Goal: Find specific page/section: Find specific page/section

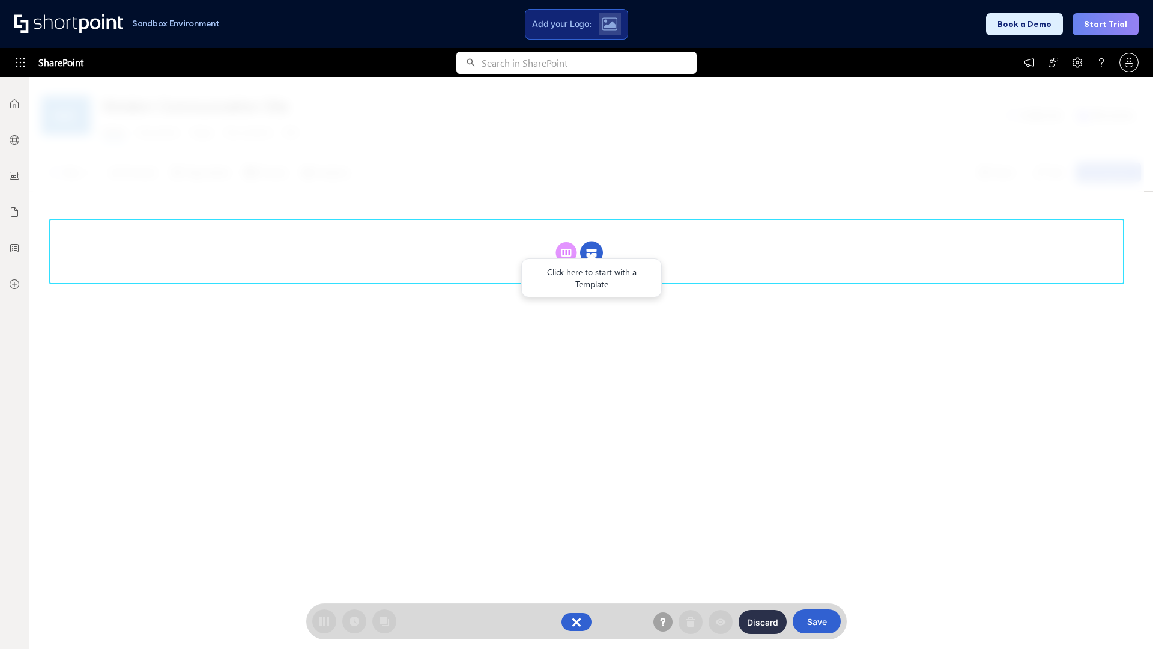
click at [592, 241] on circle at bounding box center [591, 252] width 23 height 23
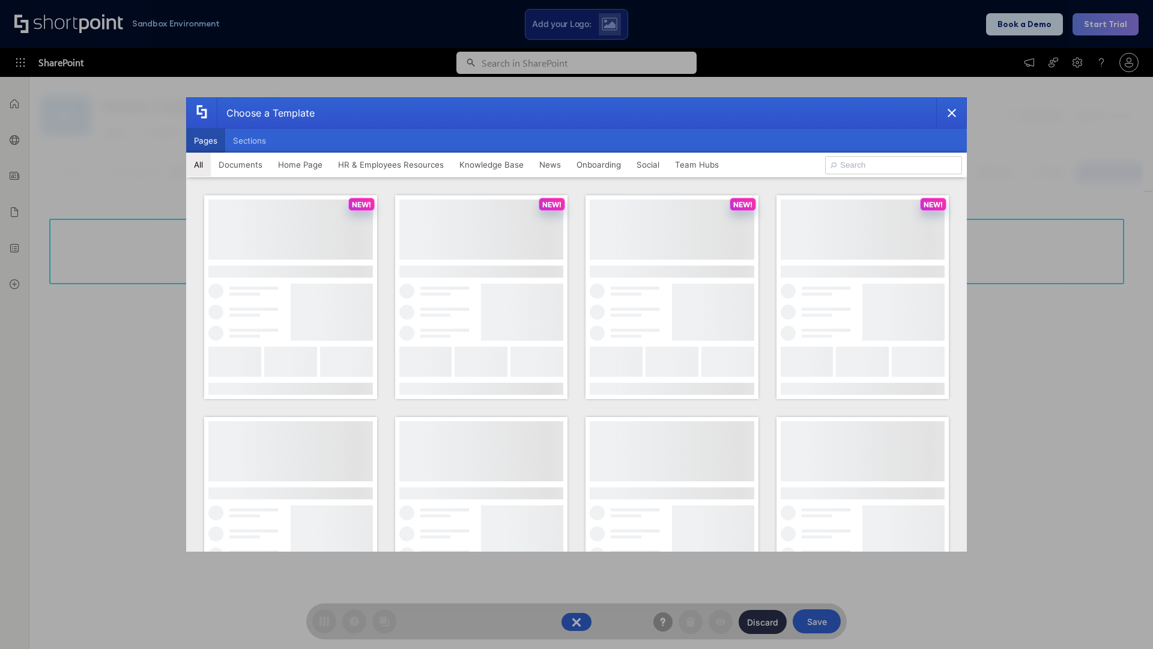
scroll to position [165, 0]
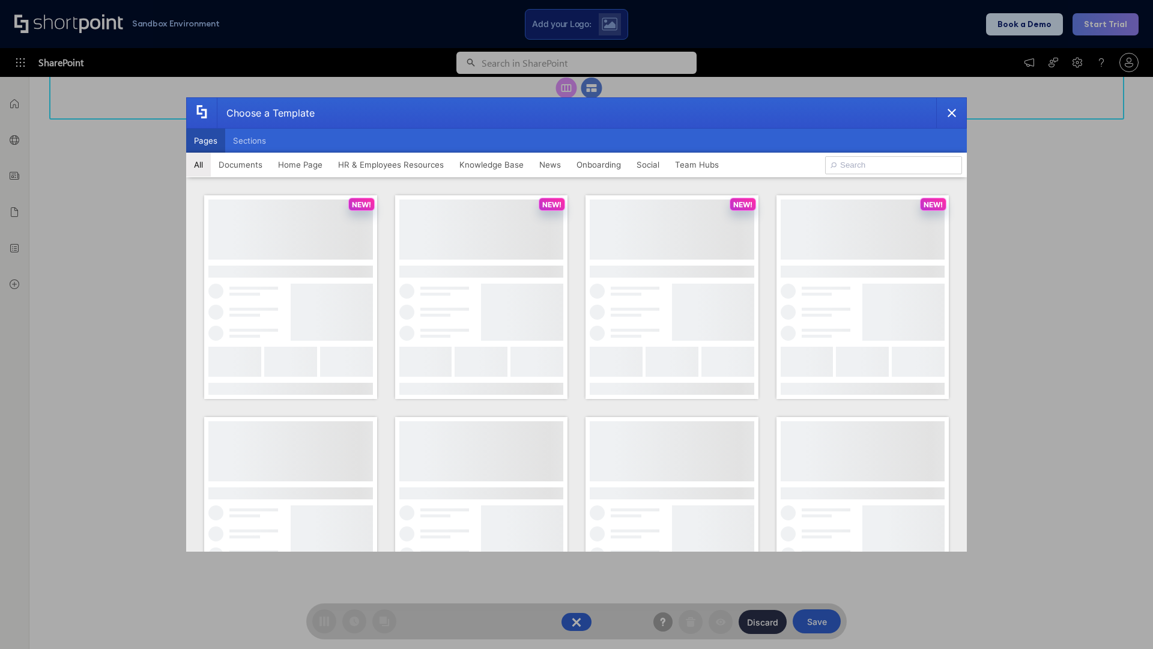
click at [205, 141] on button "Pages" at bounding box center [205, 141] width 39 height 24
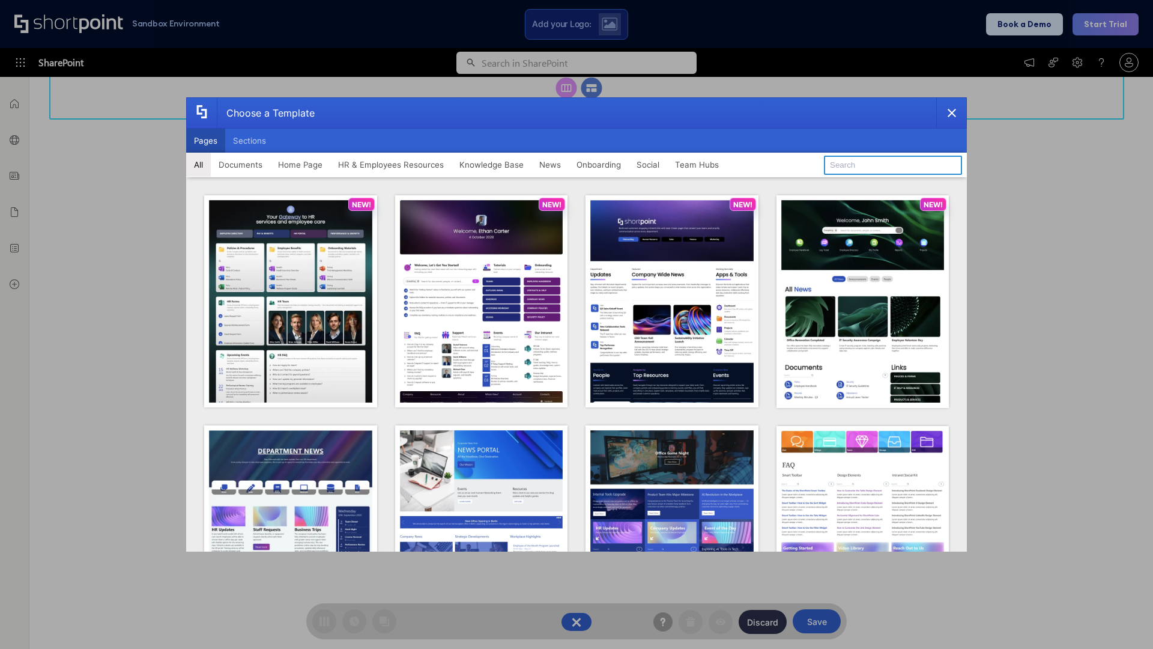
type input "HR 6"
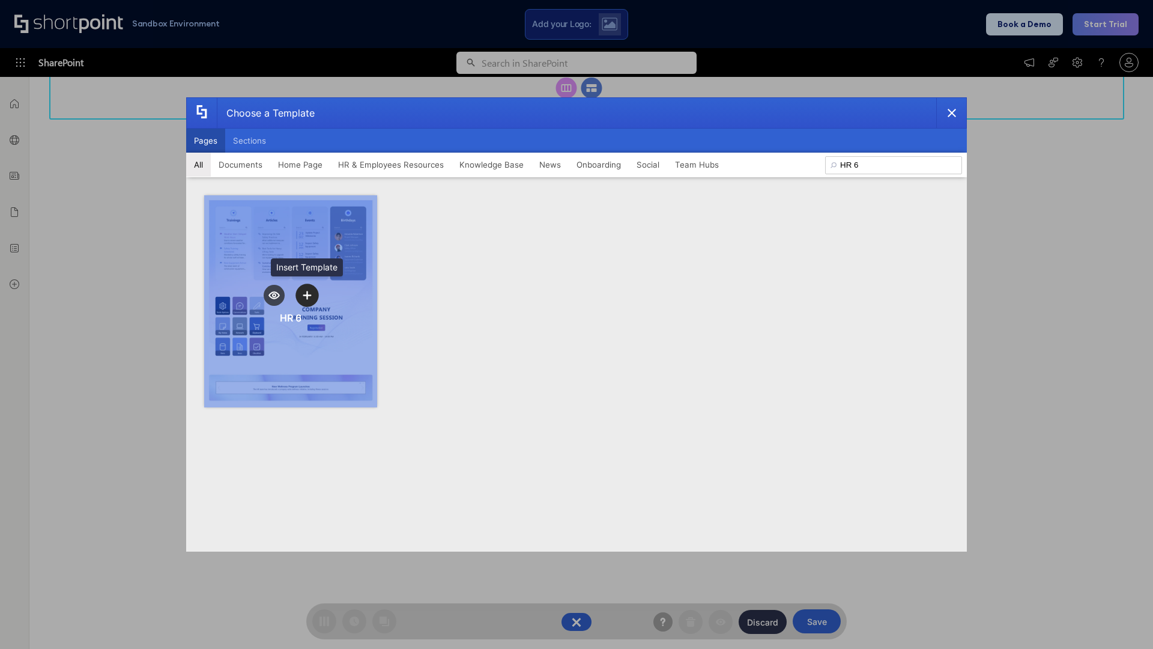
click at [307, 295] on icon "template selector" at bounding box center [307, 295] width 8 height 8
